Goal: Task Accomplishment & Management: Manage account settings

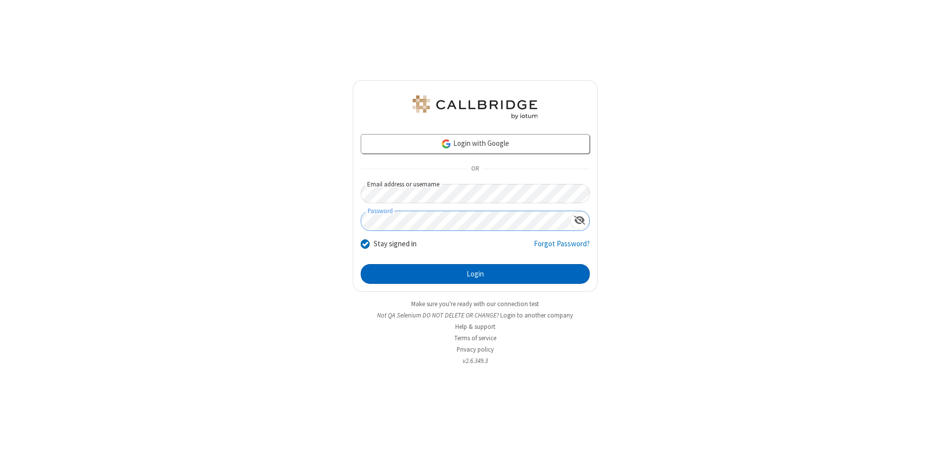
click at [475, 274] on button "Login" at bounding box center [475, 274] width 229 height 20
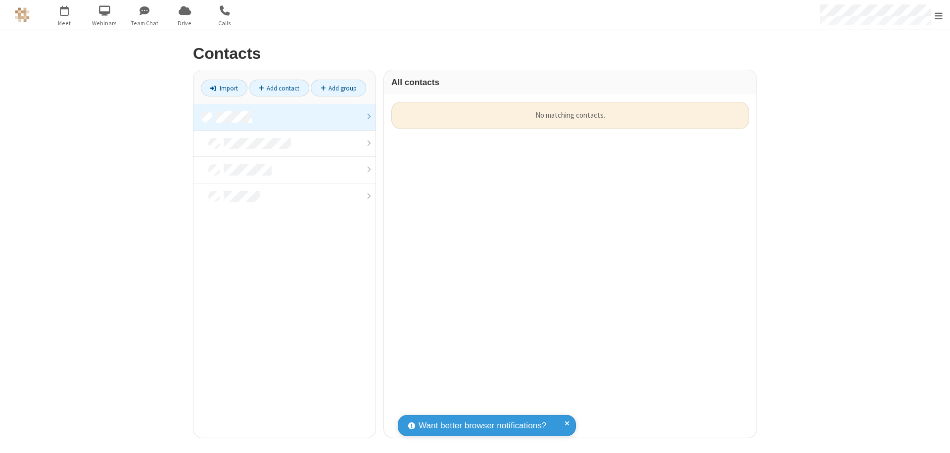
scroll to position [336, 365]
click at [285, 117] on link at bounding box center [285, 117] width 182 height 27
click at [279, 88] on link "Add contact" at bounding box center [279, 88] width 60 height 17
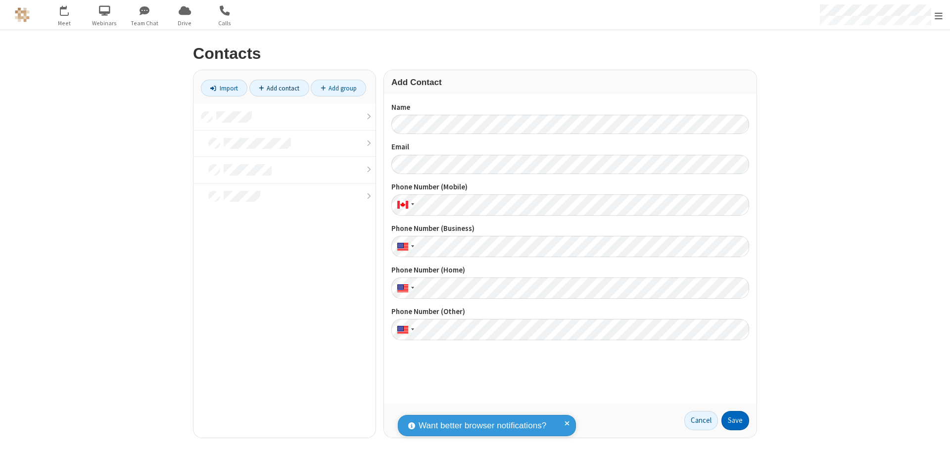
click at [735, 421] on button "Save" at bounding box center [736, 421] width 28 height 20
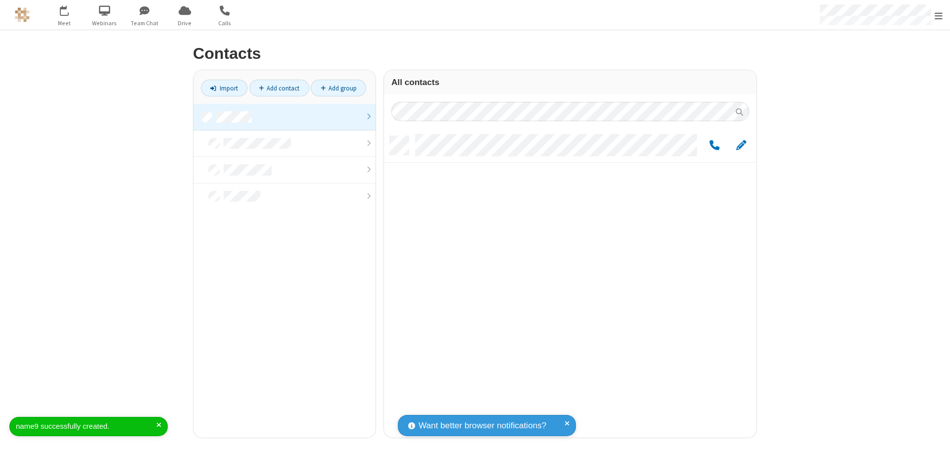
scroll to position [302, 365]
